Goal: Find specific page/section: Find specific page/section

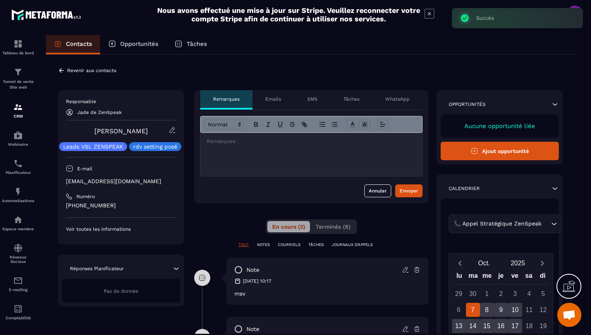
click at [63, 70] on icon at bounding box center [61, 70] width 7 height 7
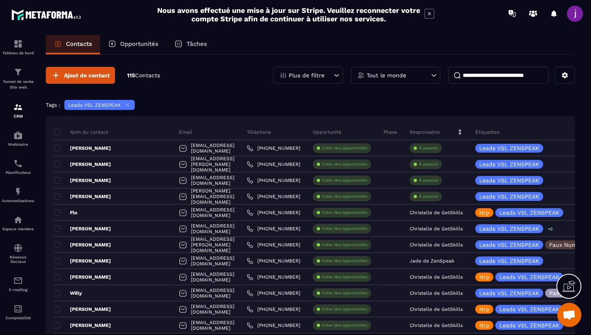
click at [498, 74] on input at bounding box center [499, 75] width 101 height 17
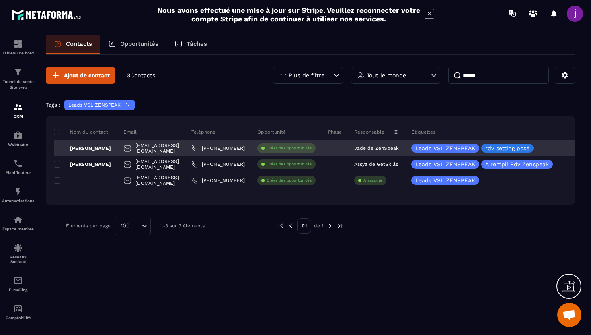
click at [539, 148] on icon at bounding box center [540, 147] width 3 height 3
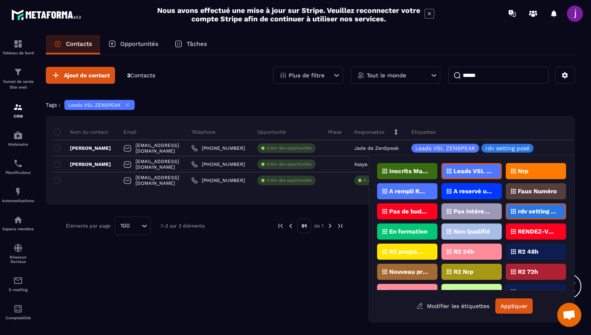
click at [516, 209] on div "rdv setting posé" at bounding box center [536, 211] width 60 height 16
click at [540, 173] on div "Nrp" at bounding box center [536, 171] width 60 height 16
click at [511, 309] on button "Appliquer" at bounding box center [514, 305] width 37 height 15
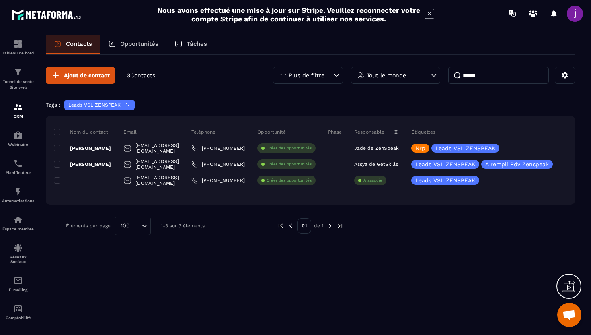
drag, startPoint x: 499, startPoint y: 83, endPoint x: 406, endPoint y: 79, distance: 93.8
click at [406, 80] on div "Plus de filtre Tout le monde ******" at bounding box center [424, 75] width 302 height 17
type input "*"
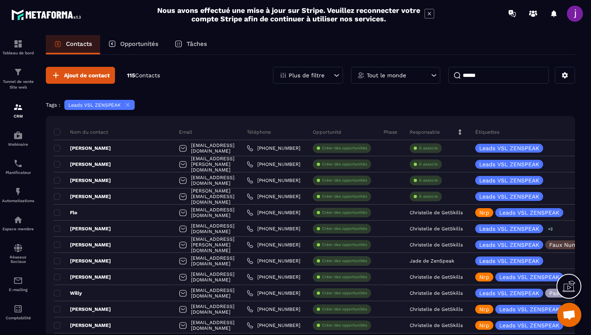
type input "******"
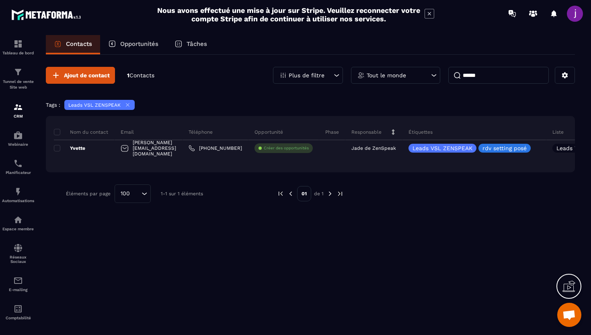
click at [402, 78] on div "Tout le monde" at bounding box center [395, 75] width 89 height 17
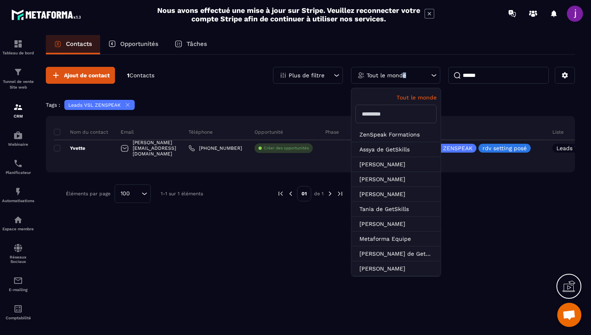
click at [402, 78] on div "Tout le monde" at bounding box center [395, 75] width 89 height 17
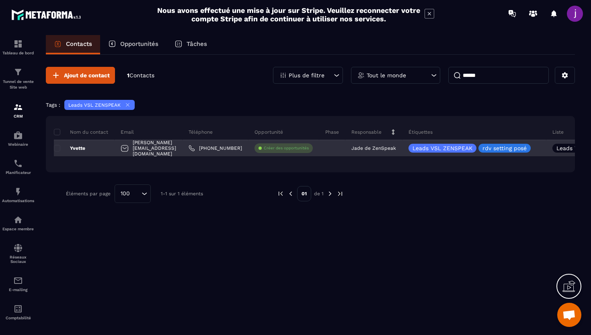
click at [108, 145] on div "Yvette" at bounding box center [84, 148] width 61 height 16
